Goal: Information Seeking & Learning: Compare options

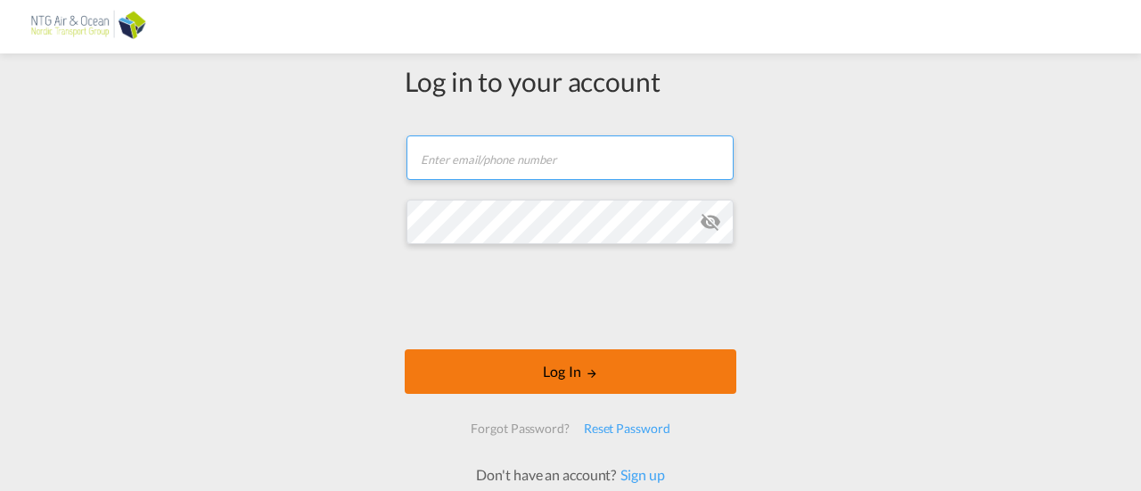
type input "[PERSON_NAME][EMAIL_ADDRESS][PERSON_NAME][DOMAIN_NAME]"
click at [565, 380] on button "Log In" at bounding box center [571, 371] width 332 height 45
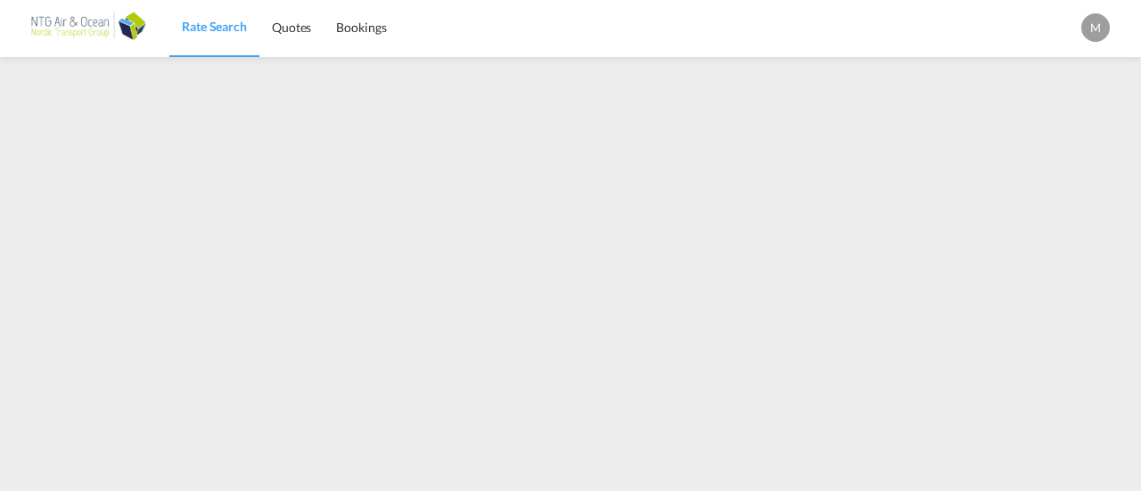
click at [192, 37] on link "Rate Search" at bounding box center [214, 28] width 90 height 58
